Goal: Check status: Check status

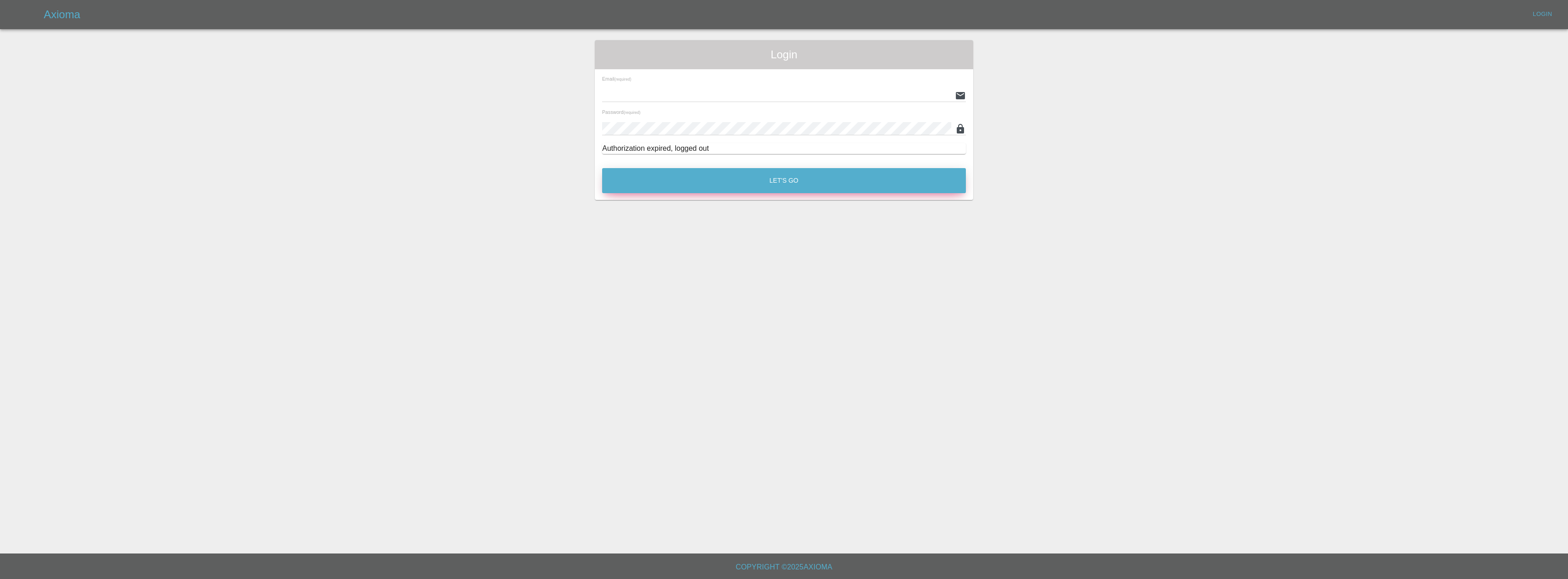
type input "[EMAIL_ADDRESS][DOMAIN_NAME]"
click at [706, 180] on button "Let's Go" at bounding box center [784, 180] width 364 height 25
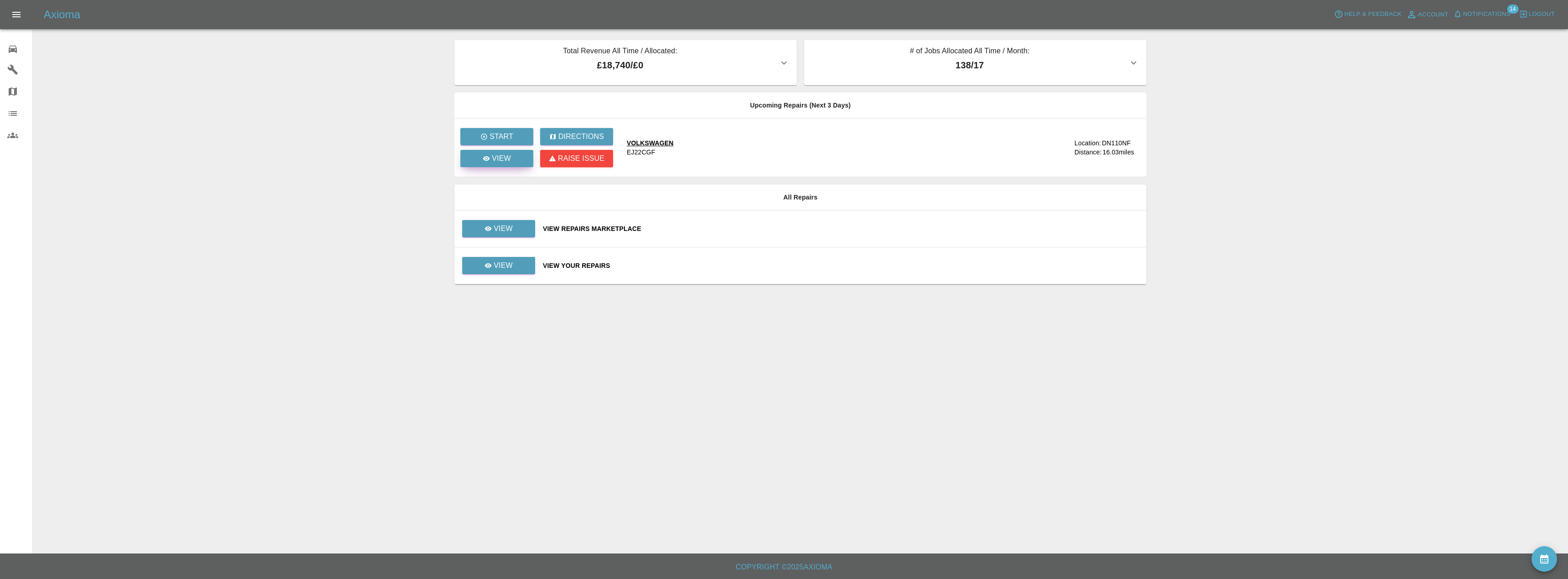
click at [499, 158] on p "View" at bounding box center [501, 159] width 19 height 11
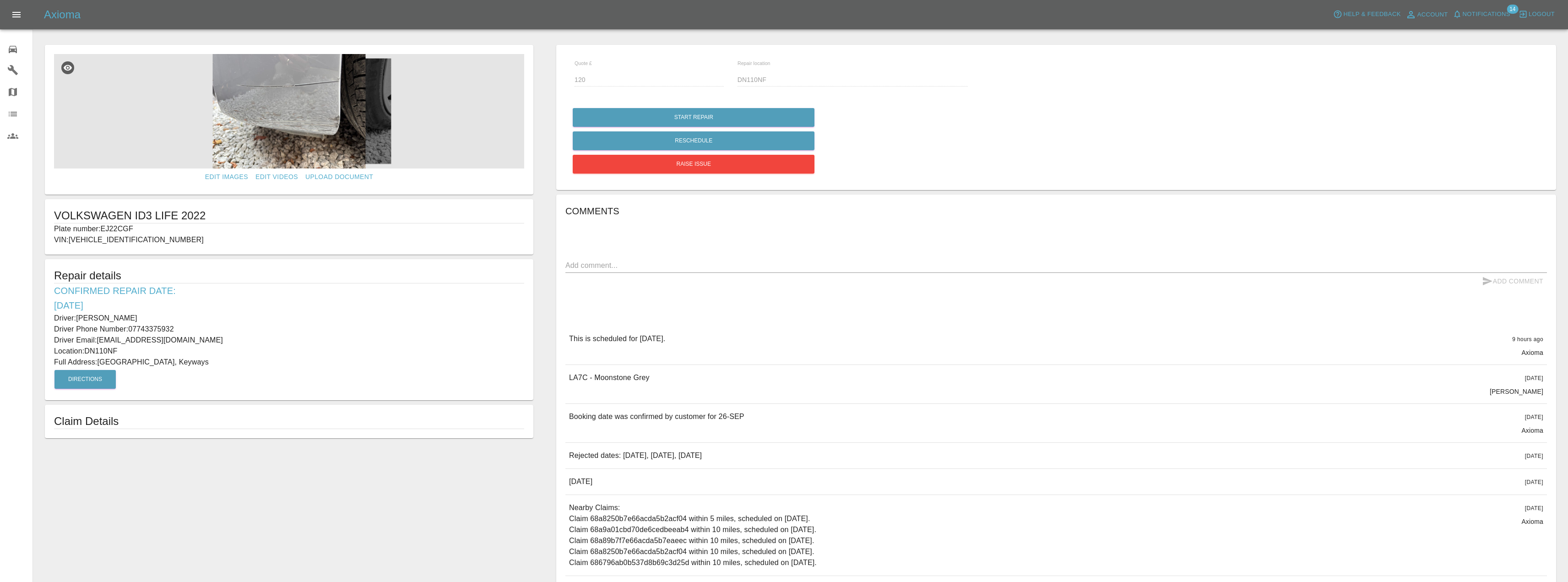
click at [339, 125] on img at bounding box center [289, 111] width 470 height 114
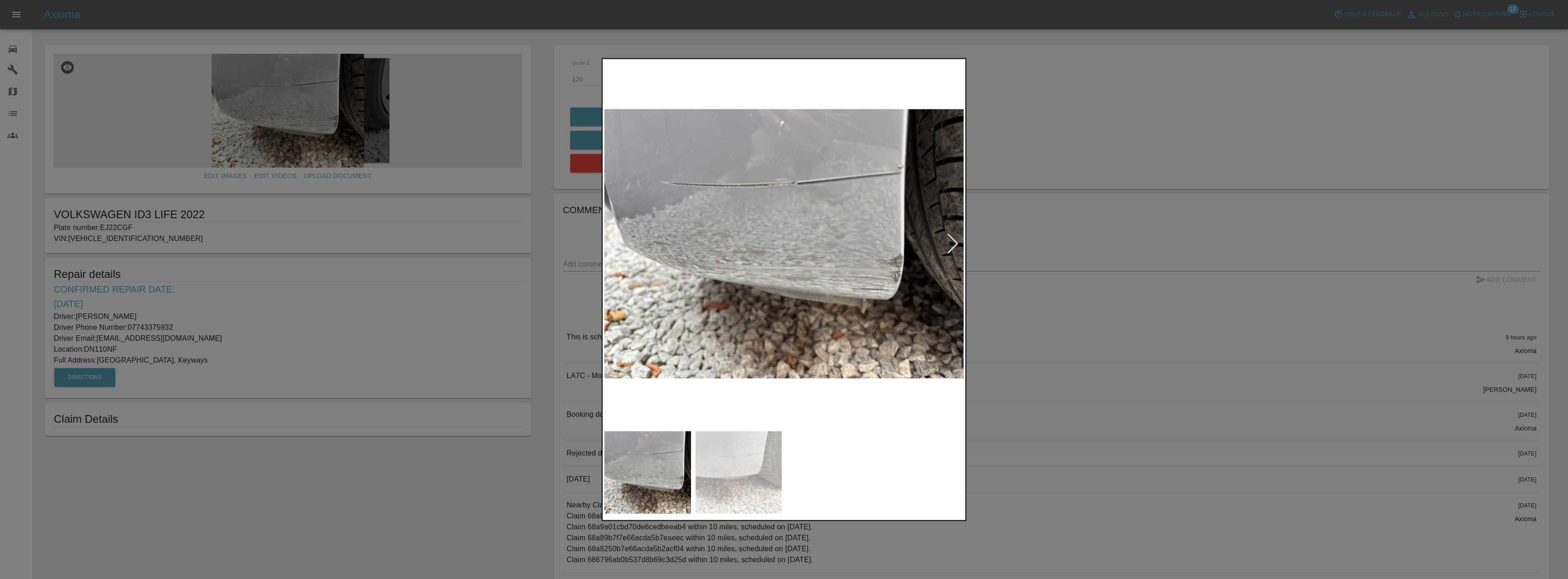
drag, startPoint x: 412, startPoint y: 287, endPoint x: 421, endPoint y: 295, distance: 12.0
click at [421, 295] on div at bounding box center [784, 290] width 1568 height 579
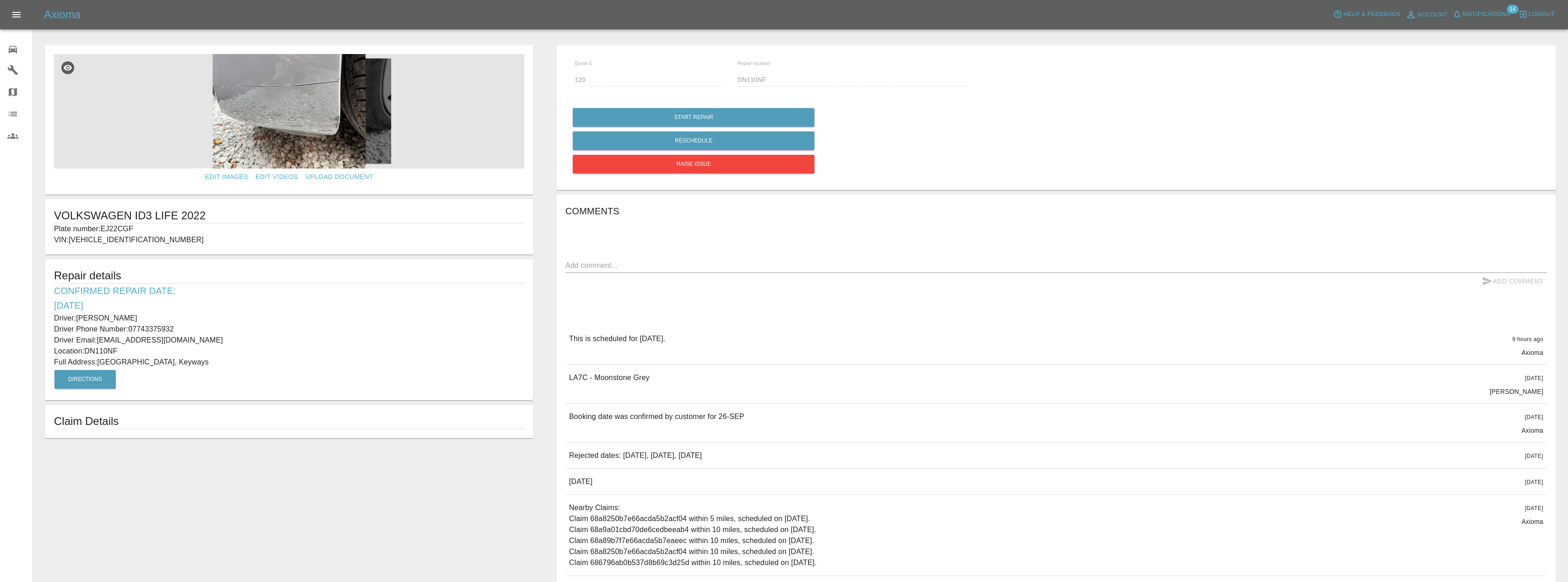
click at [330, 127] on img at bounding box center [289, 111] width 470 height 114
